Goal: Find contact information: Find contact information

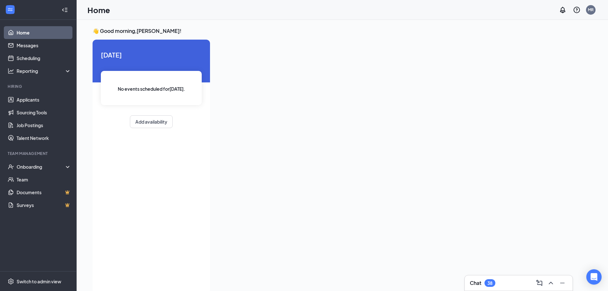
click at [493, 281] on div "38" at bounding box center [489, 282] width 5 height 5
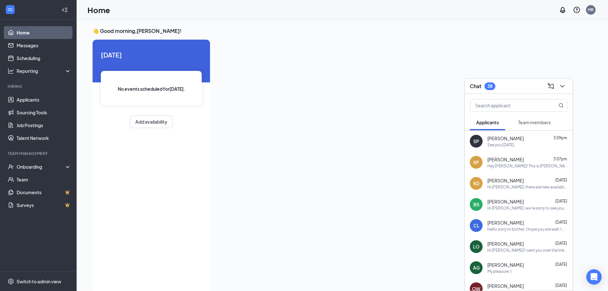
click at [535, 123] on span "Team members" at bounding box center [534, 122] width 33 height 6
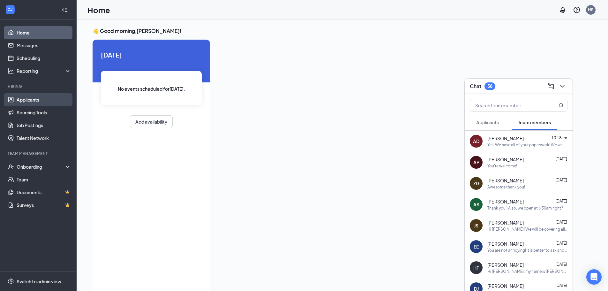
click at [28, 99] on link "Applicants" at bounding box center [44, 99] width 55 height 13
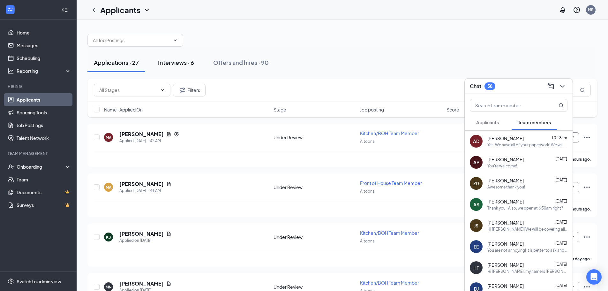
click at [177, 61] on div "Interviews · 6" at bounding box center [176, 62] width 36 height 8
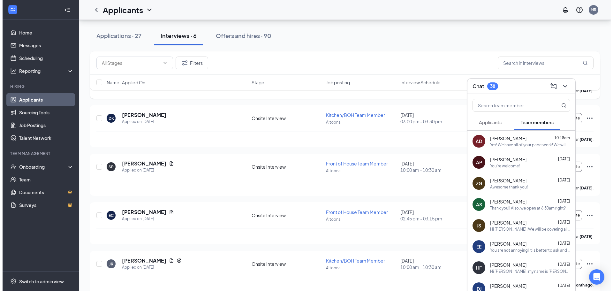
scroll to position [125, 0]
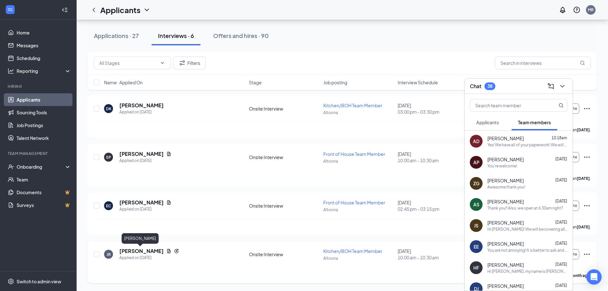
click at [131, 252] on h5 "[PERSON_NAME]" at bounding box center [141, 250] width 44 height 7
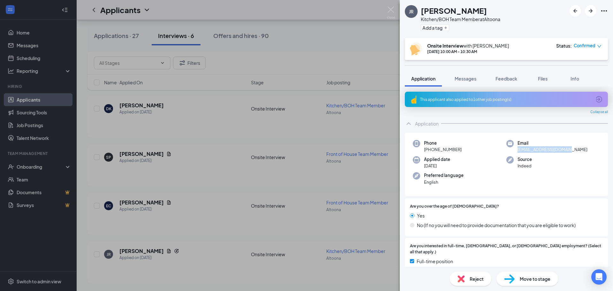
drag, startPoint x: 566, startPoint y: 149, endPoint x: 513, endPoint y: 149, distance: 53.0
click at [513, 149] on div "Email [EMAIL_ADDRESS][DOMAIN_NAME]" at bounding box center [553, 146] width 94 height 13
copy span "[EMAIL_ADDRESS][DOMAIN_NAME]"
click at [200, 119] on div "JR [PERSON_NAME] Kitchen/BOH Team Member at [GEOGRAPHIC_DATA] Add a tag Onsite …" at bounding box center [306, 145] width 613 height 291
click at [199, 261] on div "JR [PERSON_NAME] Kitchen/BOH Team Member at [GEOGRAPHIC_DATA] Add a tag Onsite …" at bounding box center [306, 145] width 613 height 291
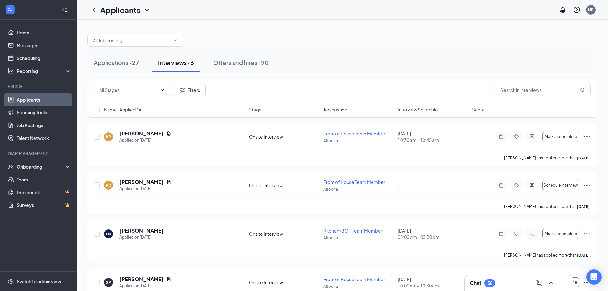
click at [510, 286] on div "Chat 38" at bounding box center [519, 283] width 98 height 10
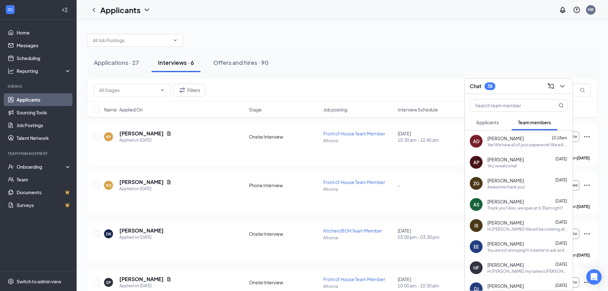
click at [484, 123] on span "Applicants" at bounding box center [487, 122] width 23 height 6
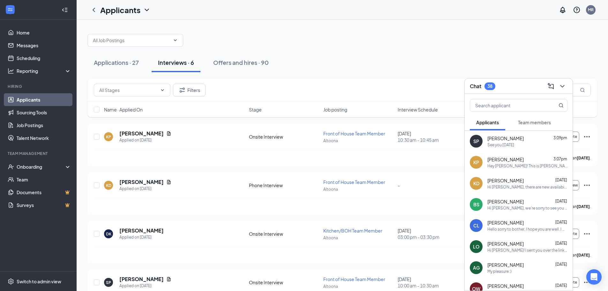
click at [530, 121] on span "Team members" at bounding box center [534, 122] width 33 height 6
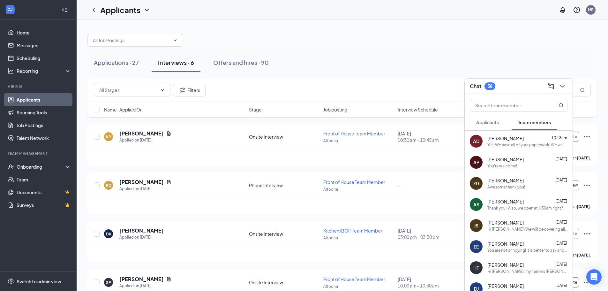
click at [502, 141] on div "[PERSON_NAME] 10:18am Yes! We have all of your paperwork! We will be reaching o…" at bounding box center [527, 141] width 80 height 12
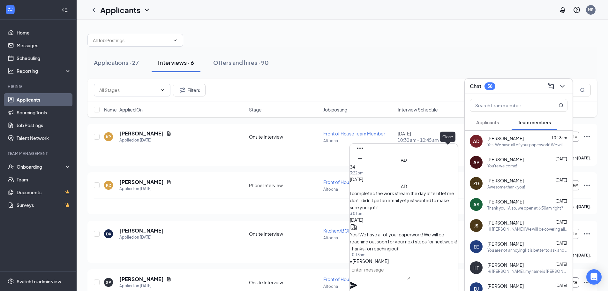
click at [362, 166] on icon "Cross" at bounding box center [360, 168] width 4 height 4
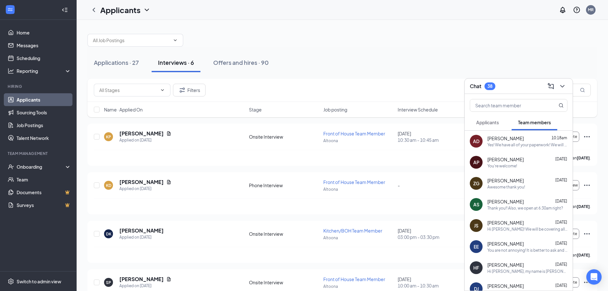
click at [493, 123] on span "Applicants" at bounding box center [487, 122] width 23 height 6
